Goal: Use online tool/utility

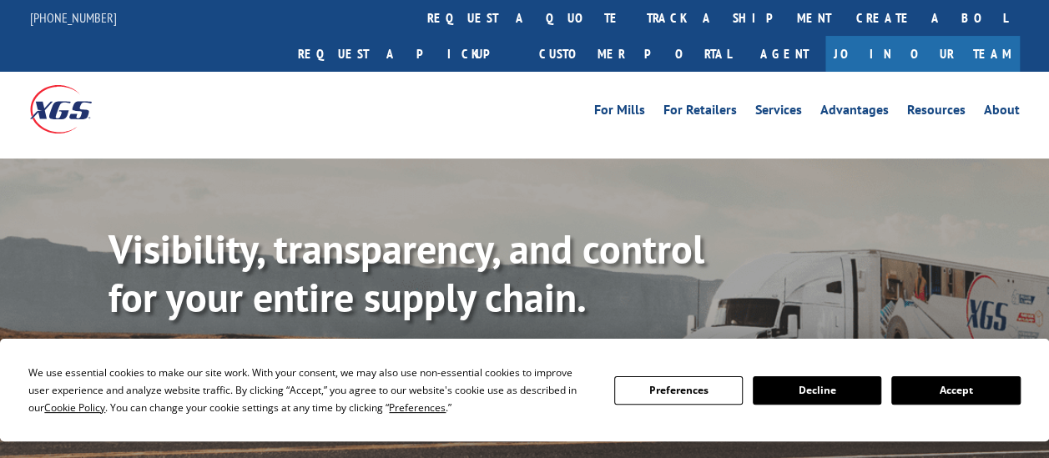
click at [962, 396] on button "Accept" at bounding box center [955, 390] width 129 height 28
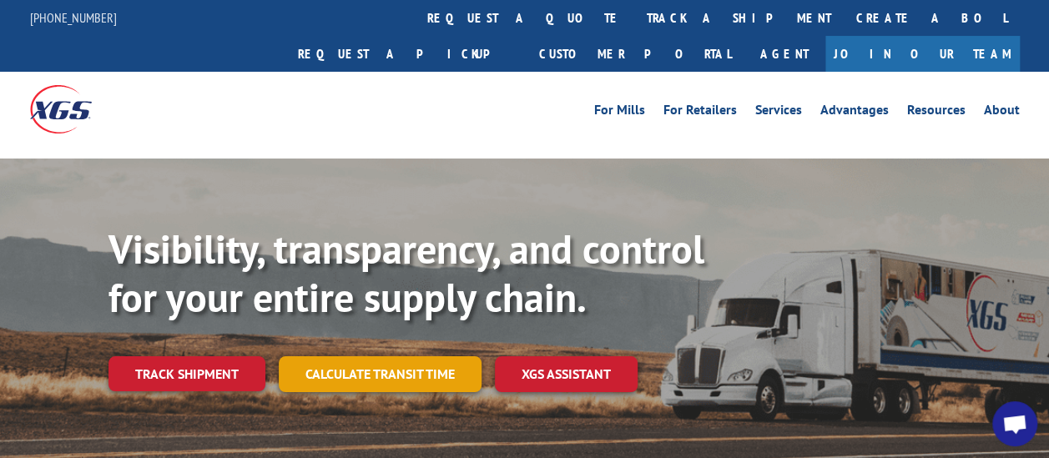
click at [369, 356] on link "Calculate transit time" at bounding box center [380, 374] width 203 height 36
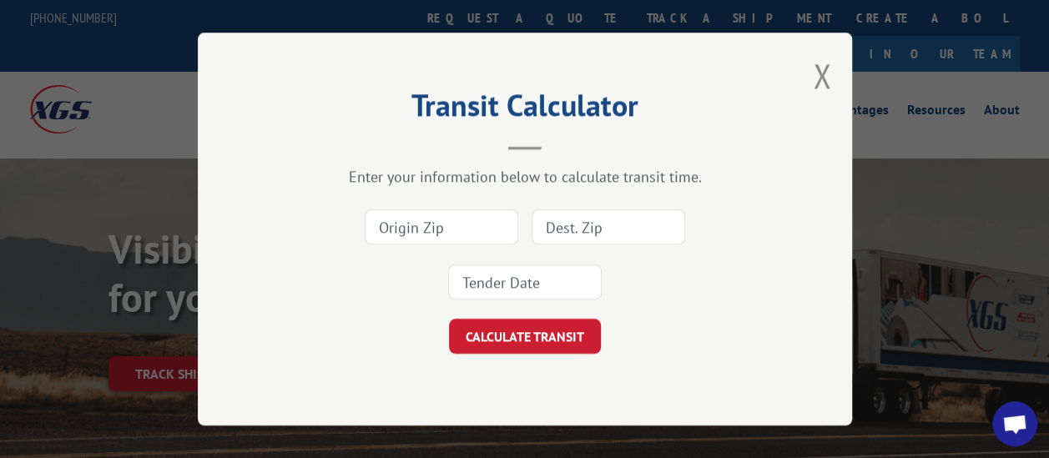
click at [429, 239] on input at bounding box center [442, 226] width 154 height 35
type input "90248"
type input "78202"
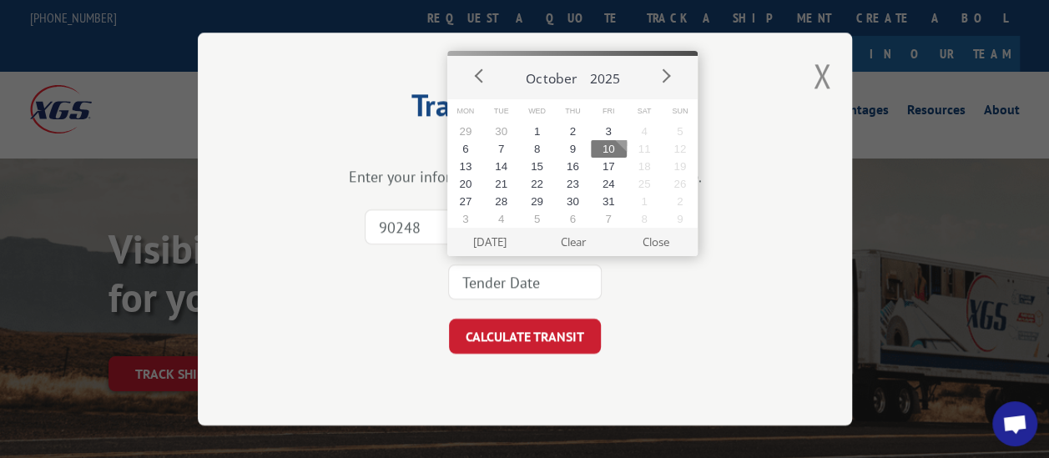
click at [614, 150] on button "10" at bounding box center [609, 149] width 36 height 18
type input "[DATE]"
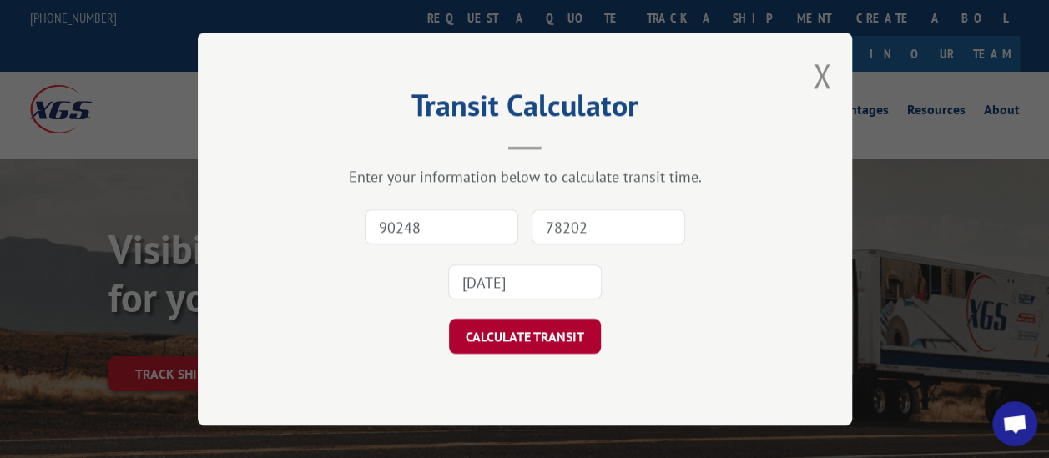
click at [522, 336] on button "CALCULATE TRANSIT" at bounding box center [525, 336] width 152 height 35
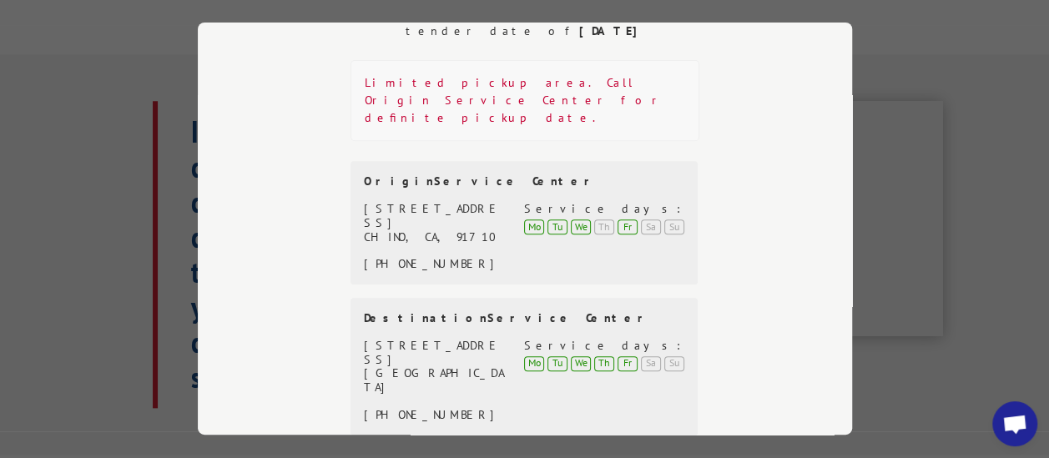
scroll to position [384, 0]
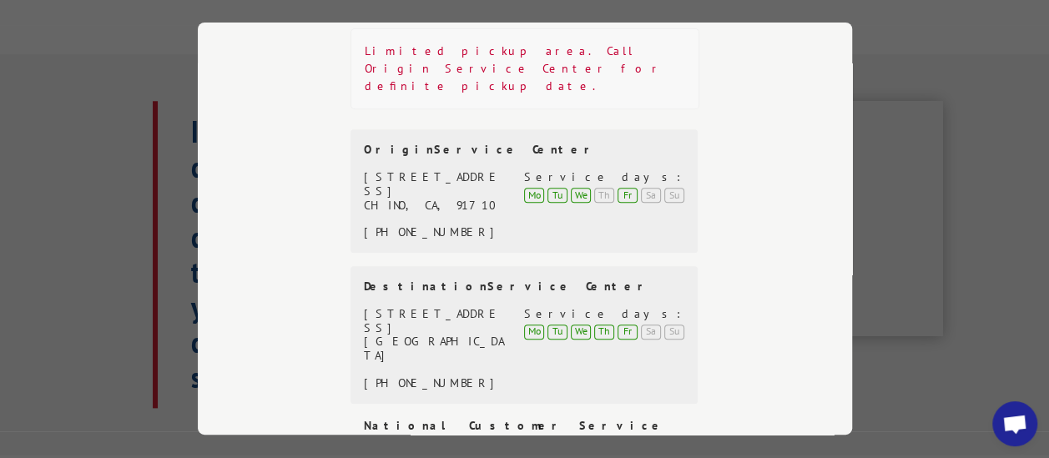
click at [918, 149] on div "Transit Calculator Enter your information below to calculate transit time. 9024…" at bounding box center [524, 229] width 1049 height 458
